Goal: Task Accomplishment & Management: Manage account settings

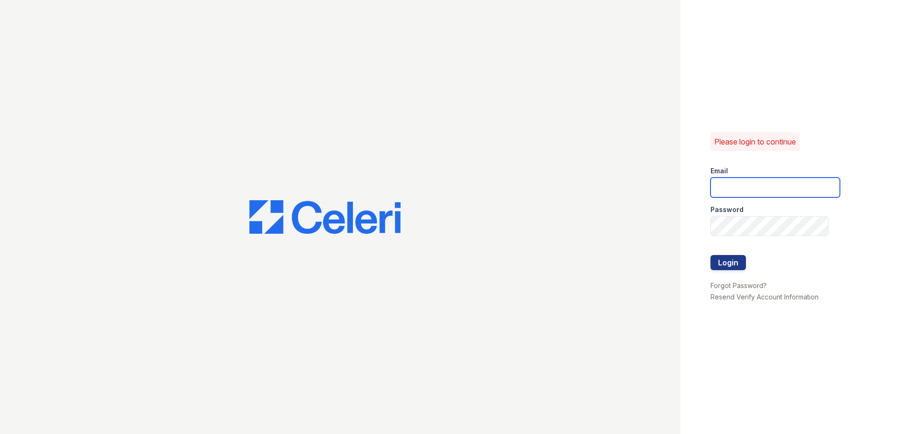
click at [760, 184] on input "email" at bounding box center [775, 188] width 129 height 20
type input "[EMAIL_ADDRESS][DOMAIN_NAME]"
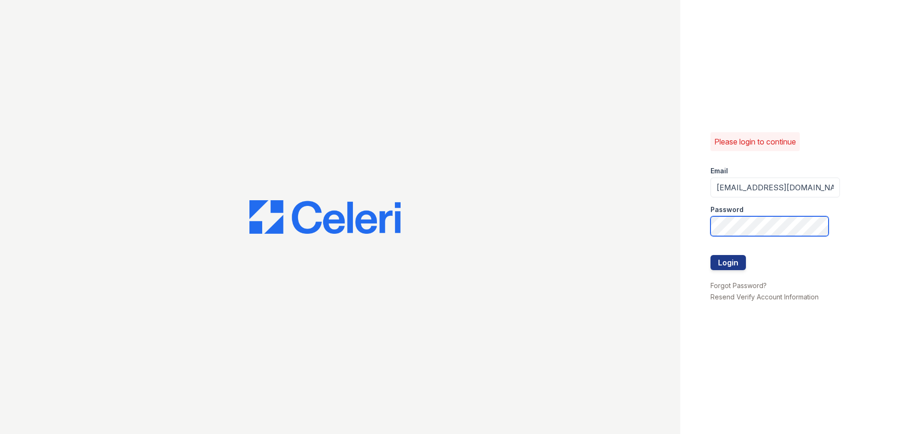
click at [711, 255] on button "Login" at bounding box center [728, 262] width 35 height 15
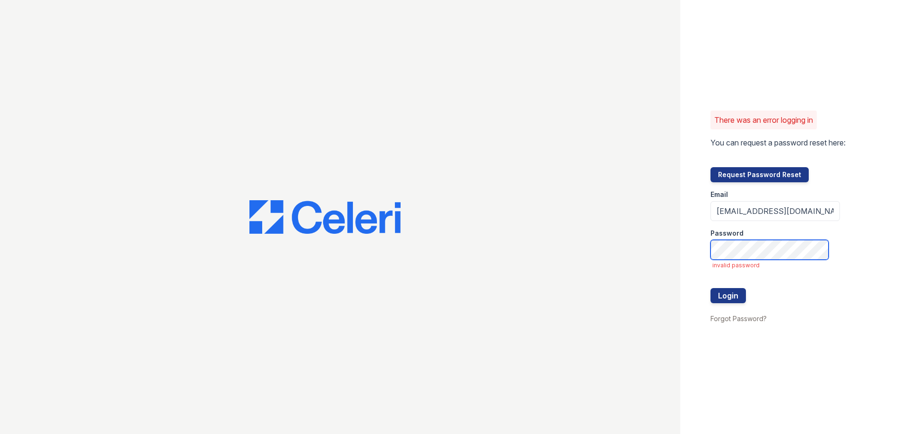
click at [711, 288] on button "Login" at bounding box center [728, 295] width 35 height 15
drag, startPoint x: 823, startPoint y: 215, endPoint x: 673, endPoint y: 215, distance: 149.8
click at [673, 215] on div "There was an error logging in You can request a password reset here: Request Pa…" at bounding box center [453, 217] width 907 height 434
type input "erties.net"
drag, startPoint x: 758, startPoint y: 211, endPoint x: 639, endPoint y: 218, distance: 119.3
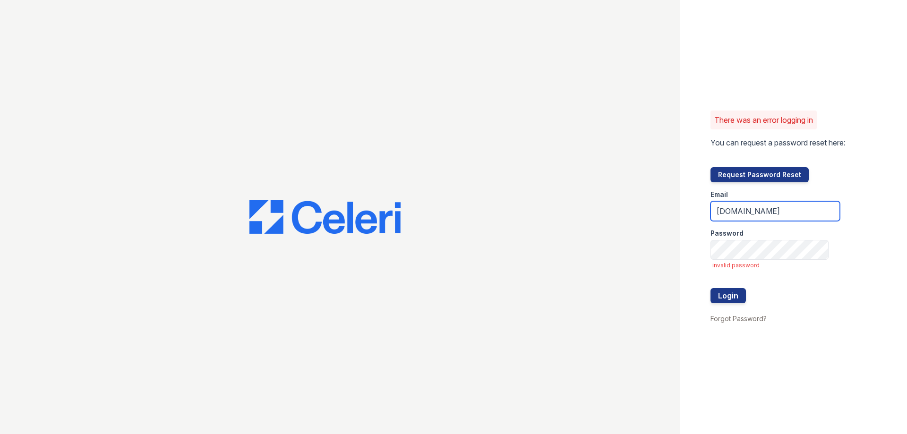
click at [641, 218] on div "There was an error logging in You can request a password reset here: Request Pa…" at bounding box center [453, 217] width 907 height 434
type input "[EMAIL_ADDRESS][DOMAIN_NAME]"
click at [711, 288] on button "Login" at bounding box center [728, 295] width 35 height 15
